Goal: Task Accomplishment & Management: Manage account settings

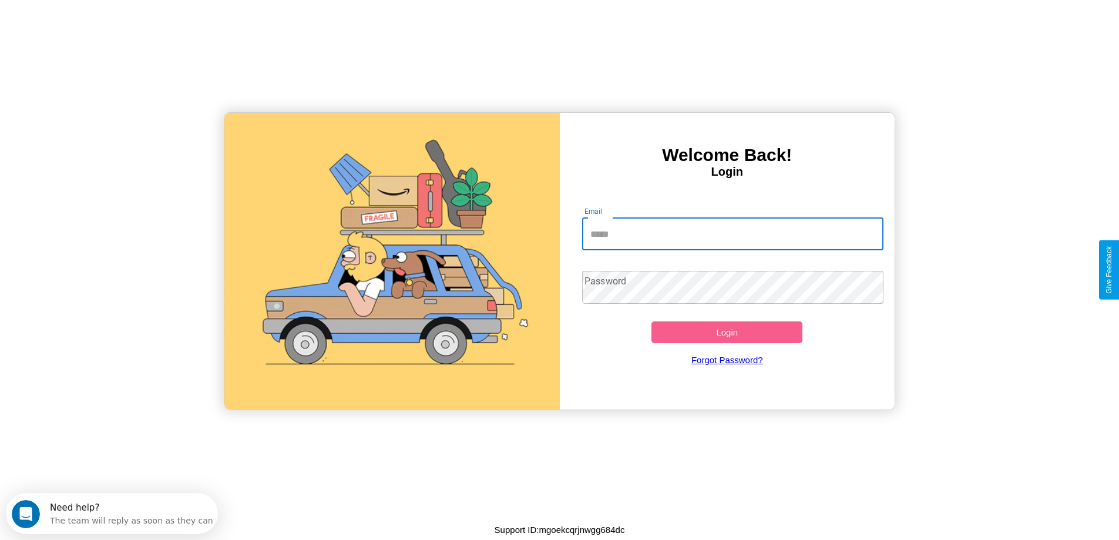
click at [733, 234] on input "Email" at bounding box center [732, 233] width 301 height 33
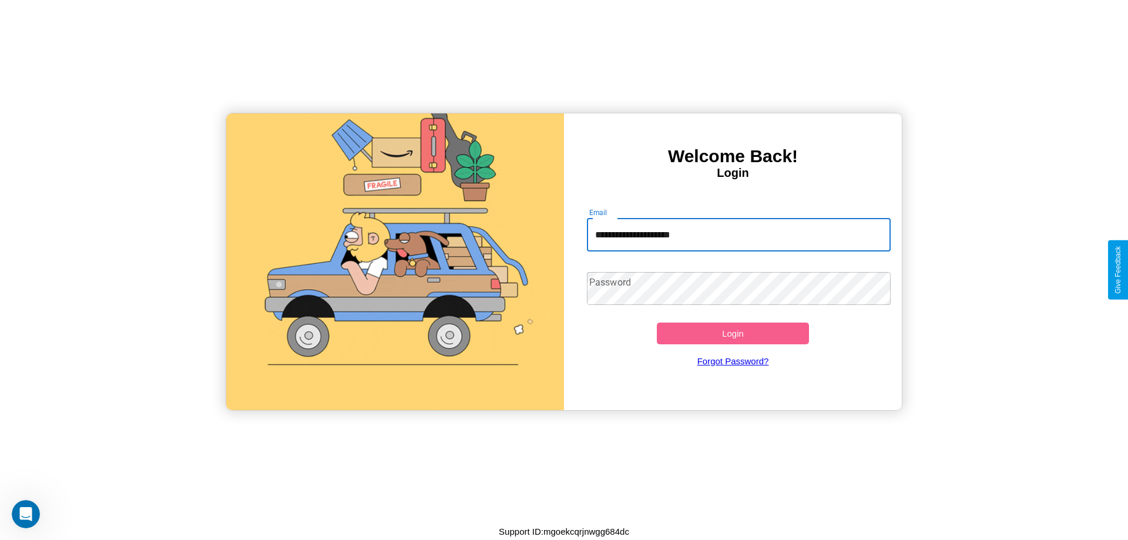
type input "**********"
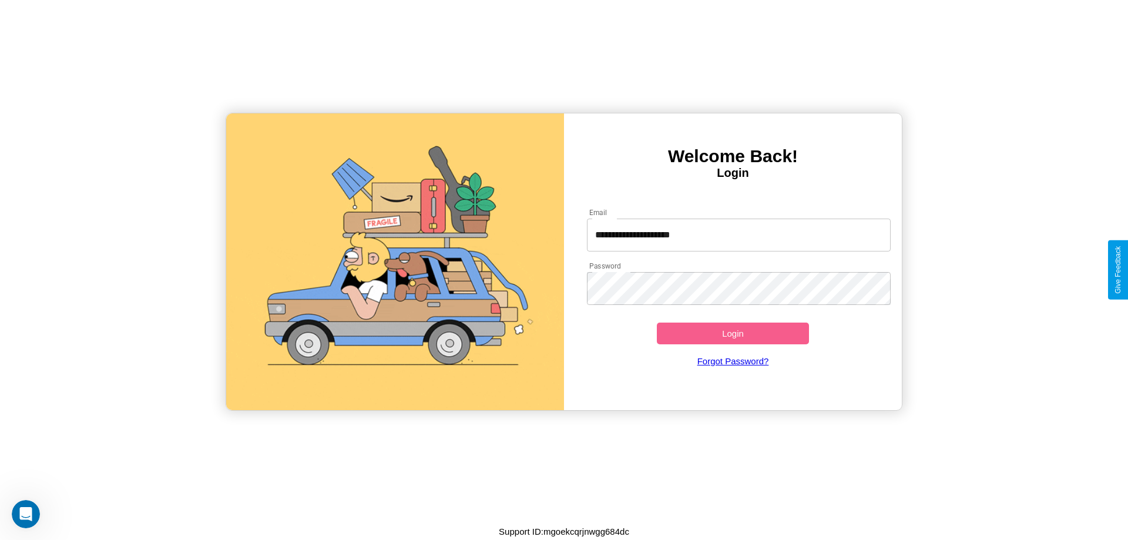
click at [733, 333] on button "Login" at bounding box center [733, 334] width 152 height 22
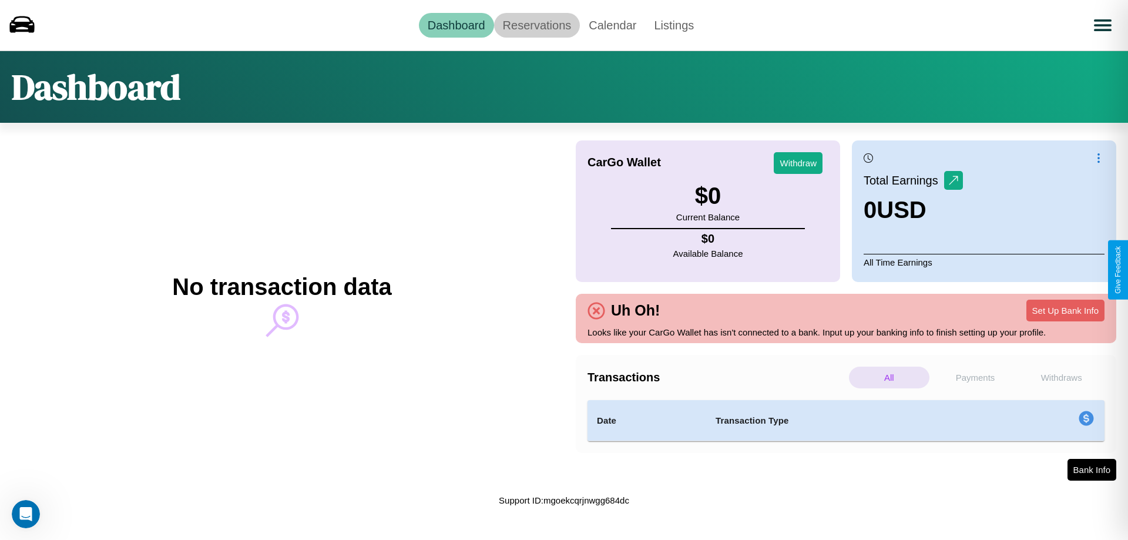
click at [536, 25] on link "Reservations" at bounding box center [537, 25] width 86 height 25
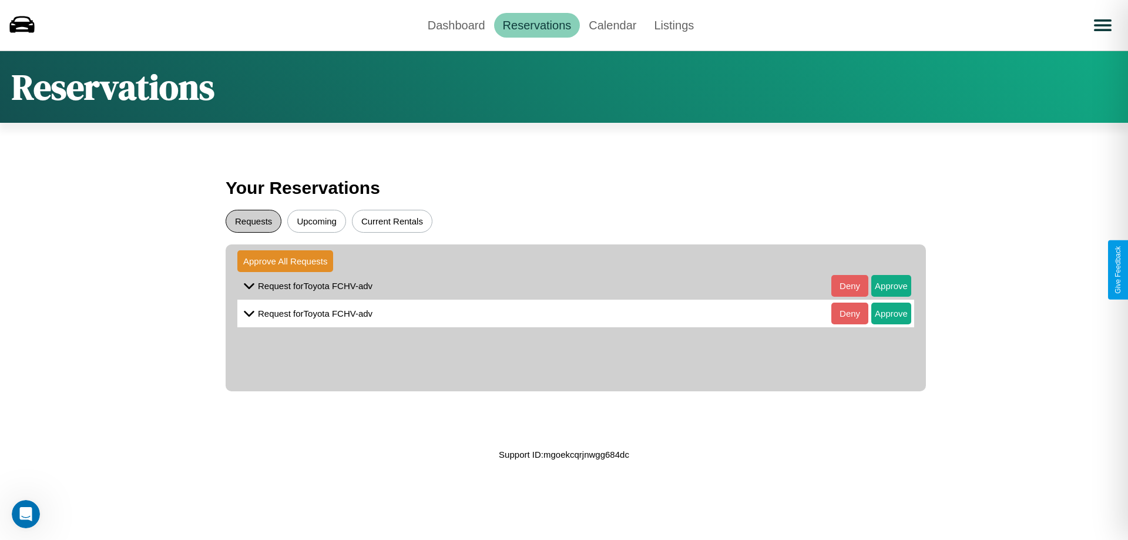
click at [253, 221] on button "Requests" at bounding box center [254, 221] width 56 height 23
click at [883, 286] on button "Approve" at bounding box center [891, 286] width 40 height 22
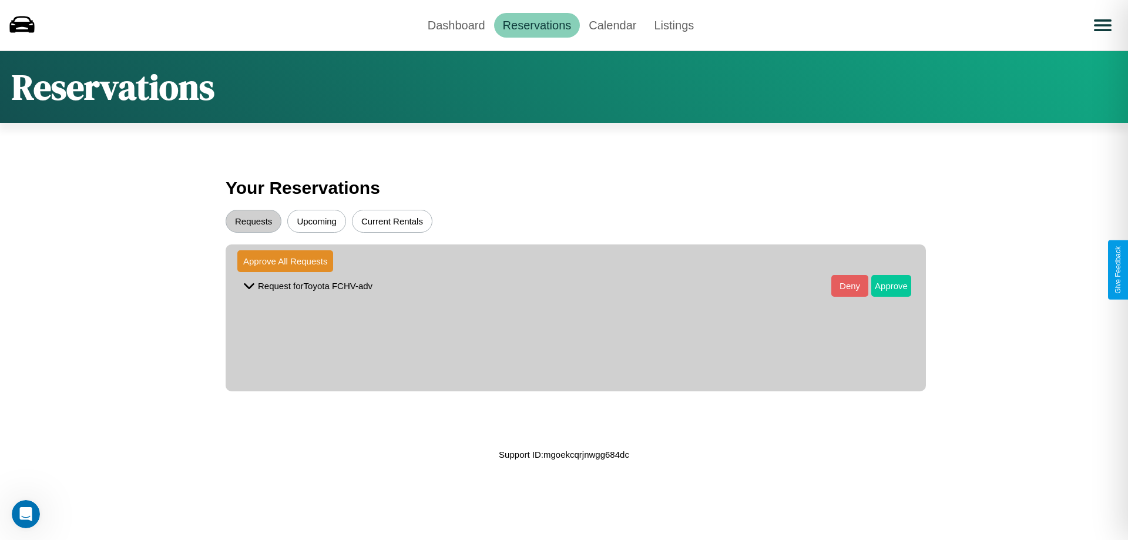
click at [883, 286] on button "Approve" at bounding box center [891, 286] width 40 height 22
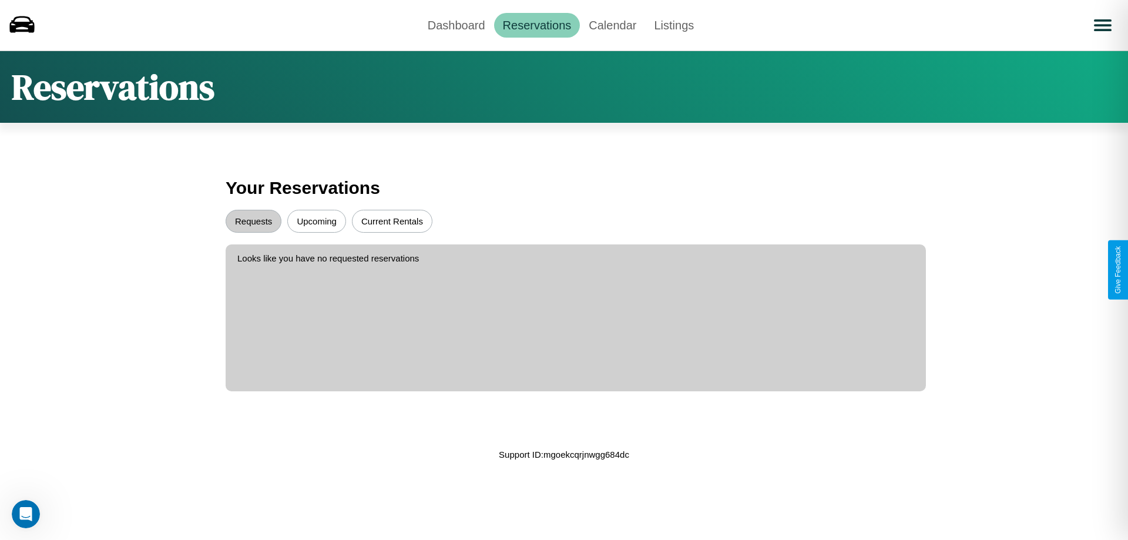
click at [317, 221] on button "Upcoming" at bounding box center [316, 221] width 59 height 23
